Goal: Information Seeking & Learning: Compare options

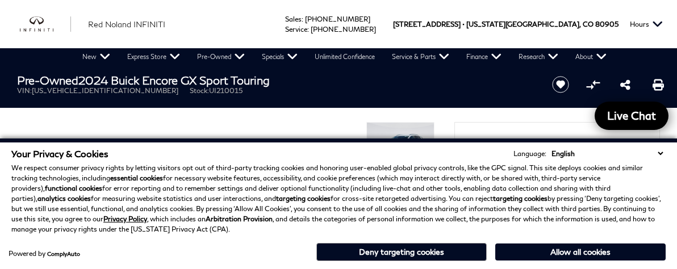
click at [660, 154] on select "English Spanish / Español English / United Kingdom Korean / 한국어 Vietnamese / Ti…" at bounding box center [607, 153] width 117 height 11
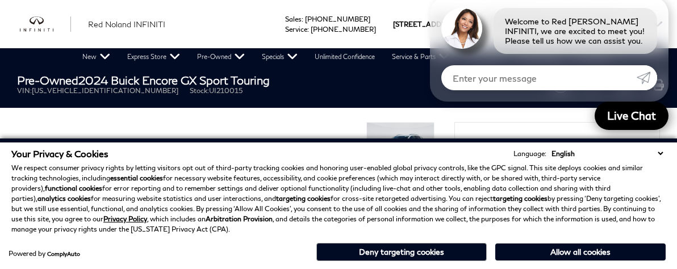
click at [263, 248] on div "Powered by ComplyAuto Allow all cookies Deny targeting cookies" at bounding box center [338, 250] width 654 height 21
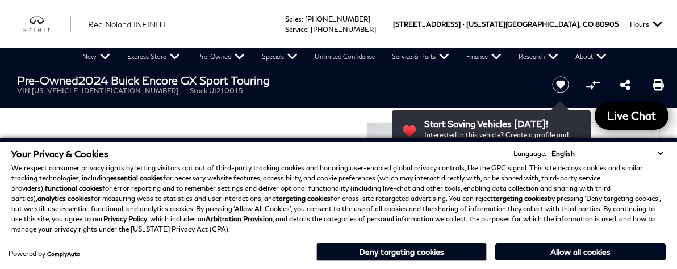
click at [380, 120] on section "Pre-Owned 2024 Buick Encore GX Sport Touring VIN: [US_VEHICLE_IDENTIFICATION_NU…" at bounding box center [338, 226] width 677 height 323
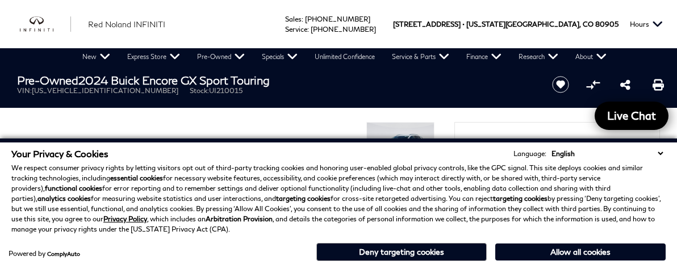
click at [283, 10] on div "Ringing Phone Icon Sales : Call sales Phone Number 719-215-8318 Service : Call …" at bounding box center [338, 24] width 677 height 48
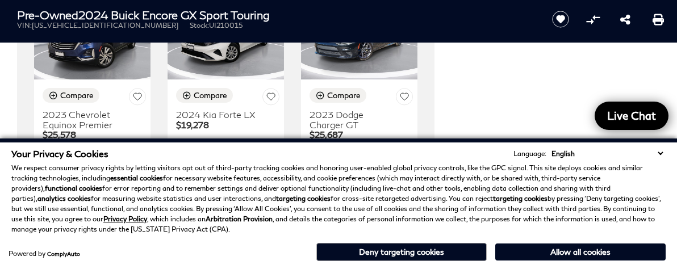
scroll to position [3181, 0]
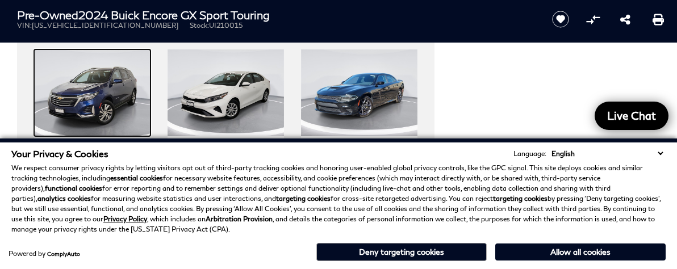
click at [101, 97] on img at bounding box center [92, 92] width 116 height 87
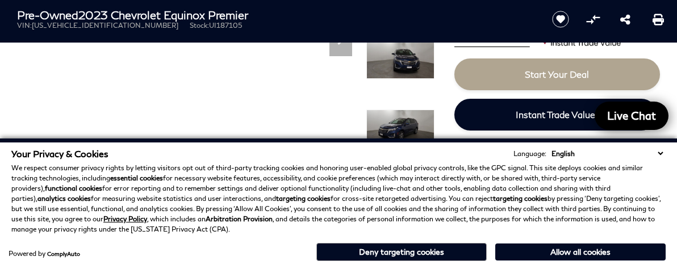
scroll to position [227, 0]
